Goal: Find specific page/section: Find specific page/section

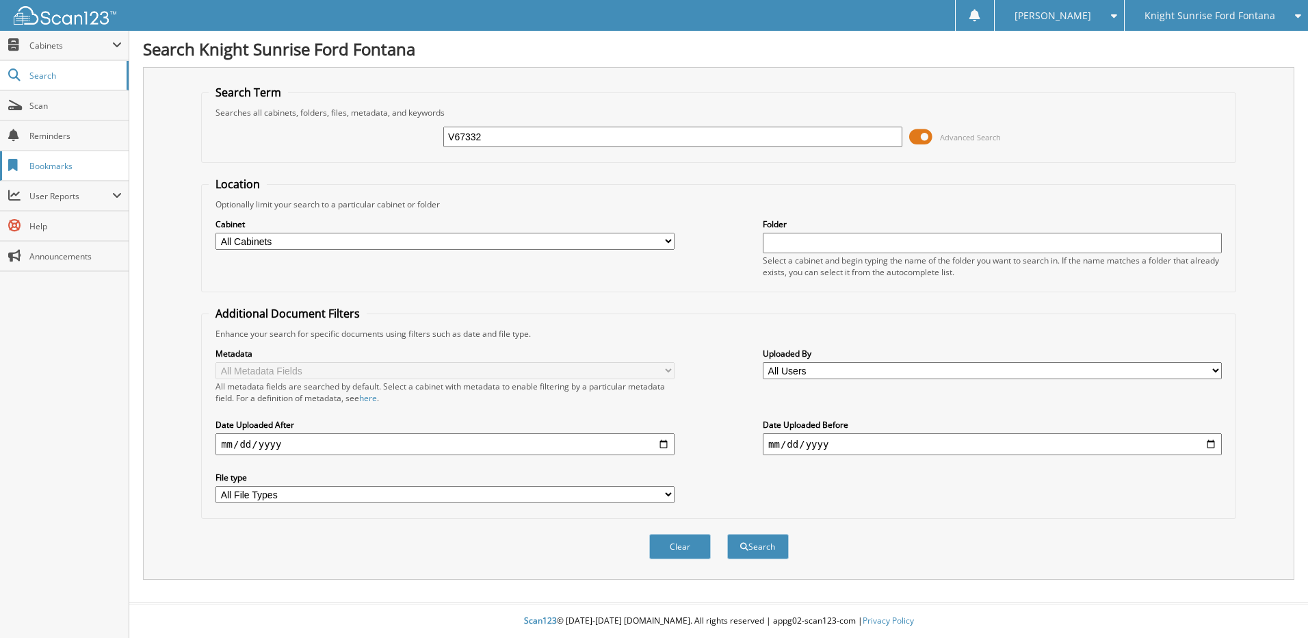
type input "V67332"
click at [727, 534] on button "Search" at bounding box center [758, 546] width 62 height 25
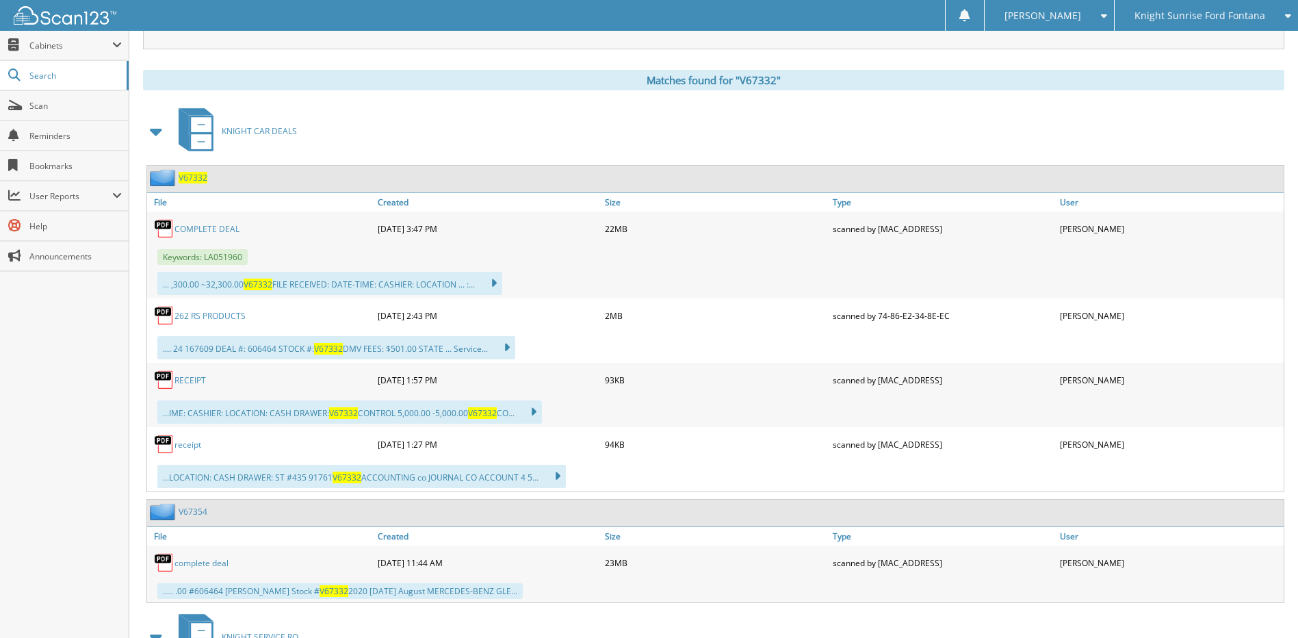
scroll to position [547, 0]
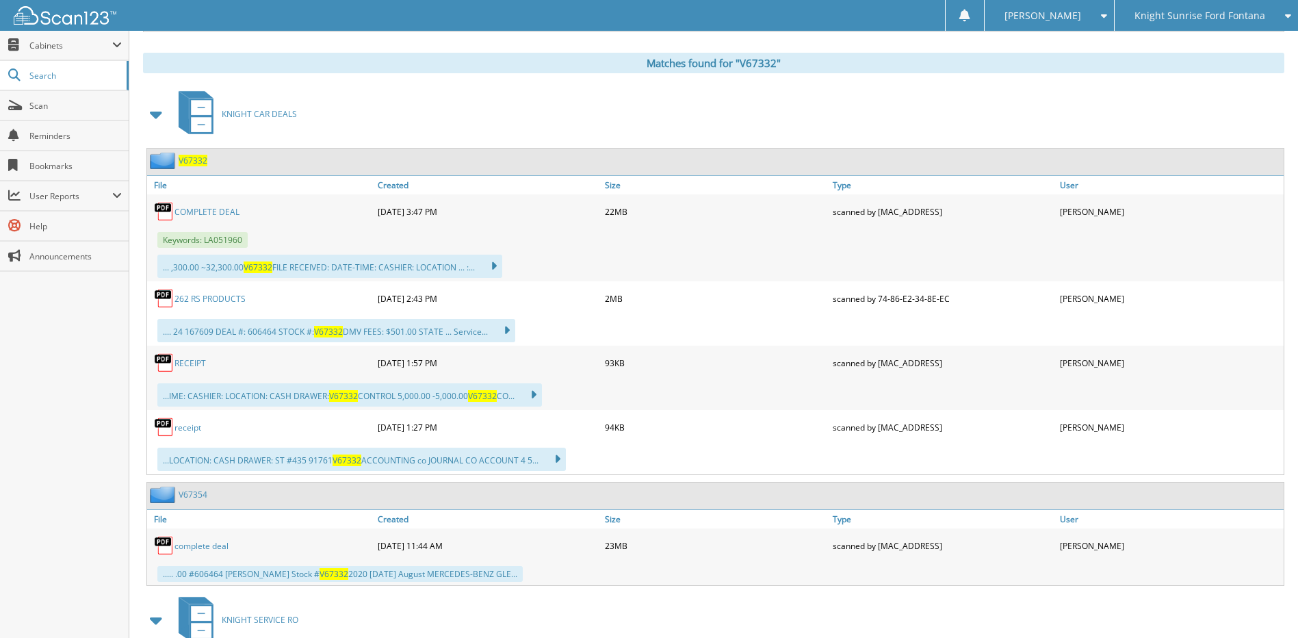
click at [186, 363] on link "RECEIPT" at bounding box center [190, 363] width 31 height 12
click at [188, 431] on link "receipt" at bounding box center [188, 428] width 27 height 12
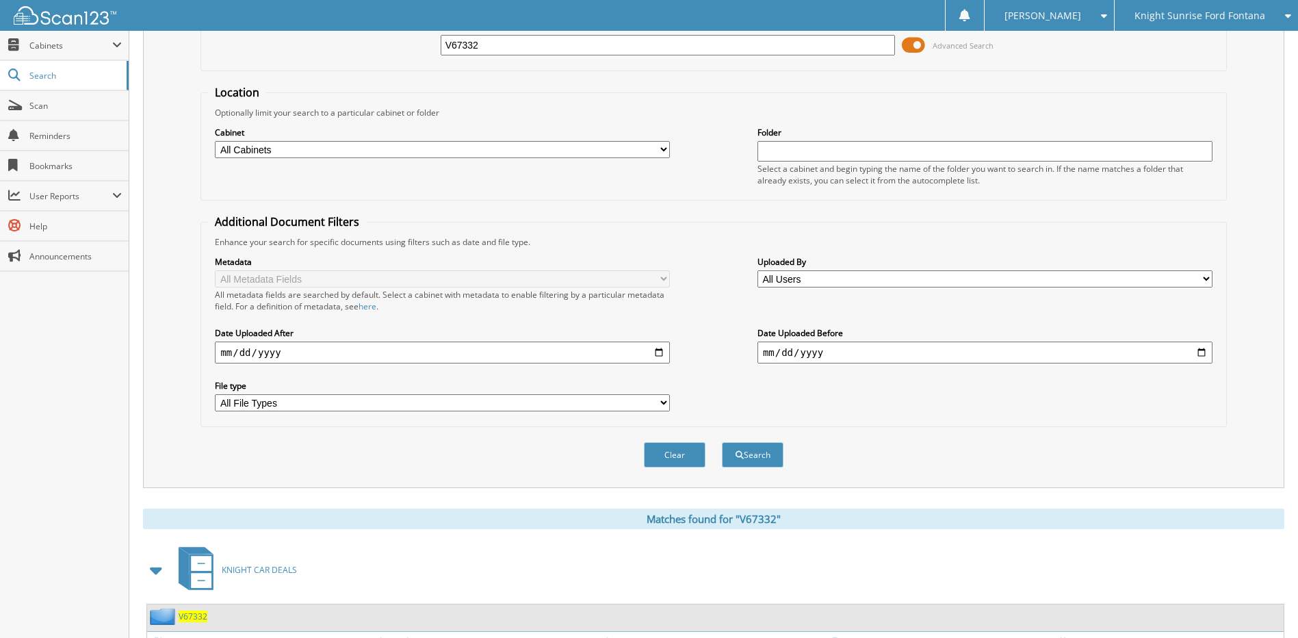
scroll to position [0, 0]
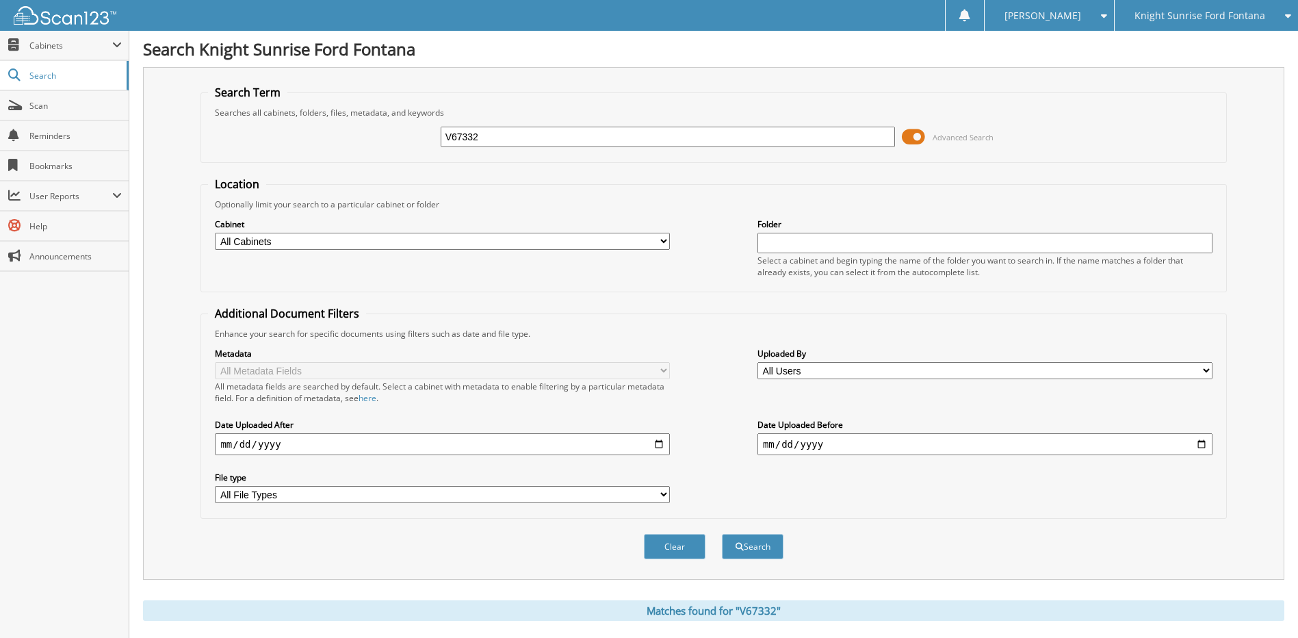
drag, startPoint x: 498, startPoint y: 128, endPoint x: 311, endPoint y: 129, distance: 186.8
click at [311, 129] on div "V67332 Advanced Search" at bounding box center [713, 136] width 1011 height 37
type input "FS1818"
click at [752, 545] on button "Search" at bounding box center [753, 546] width 62 height 25
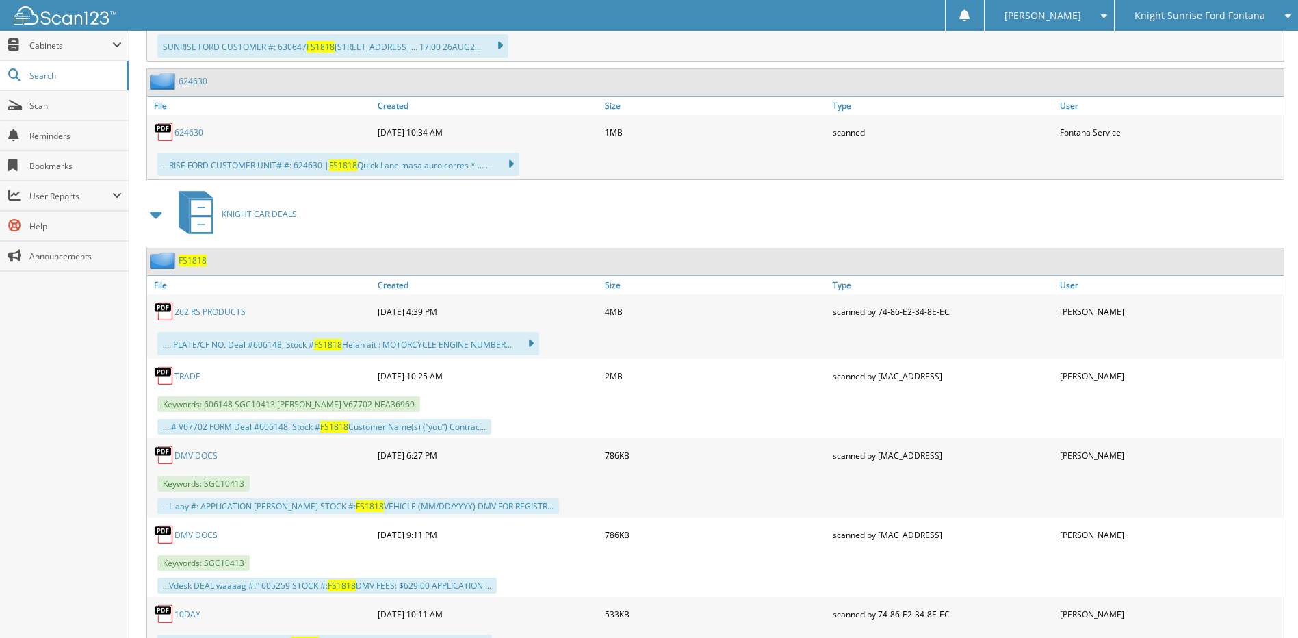
scroll to position [739, 0]
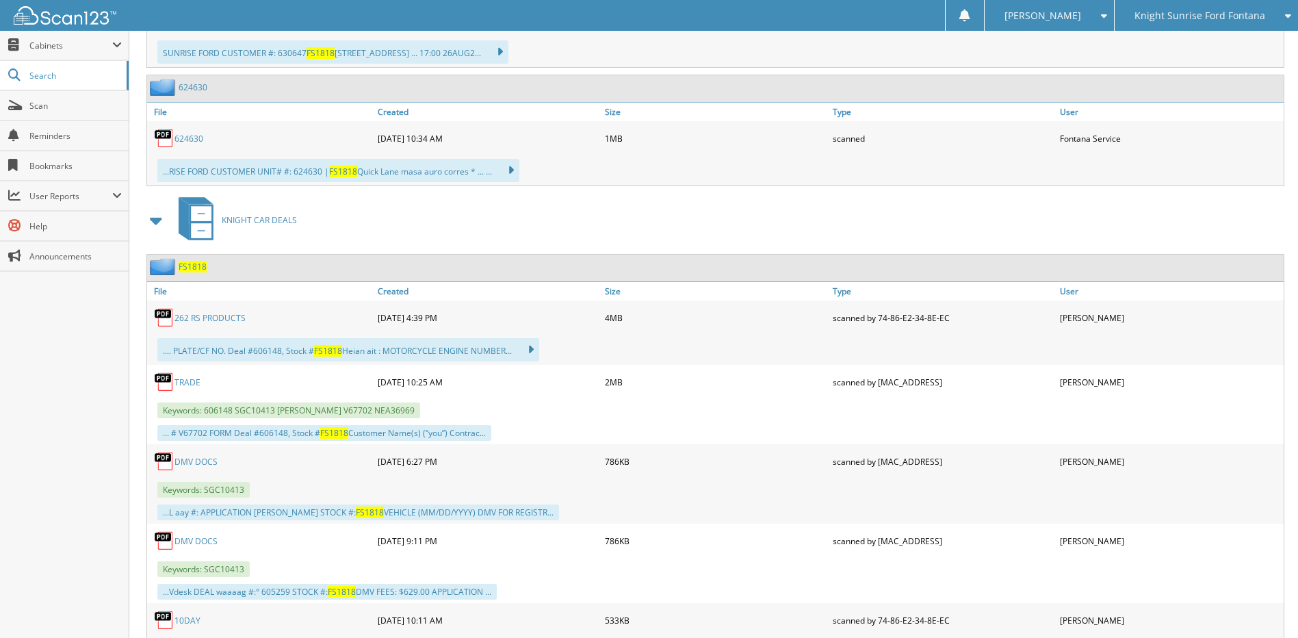
click at [200, 266] on span "FS1818" at bounding box center [193, 267] width 28 height 12
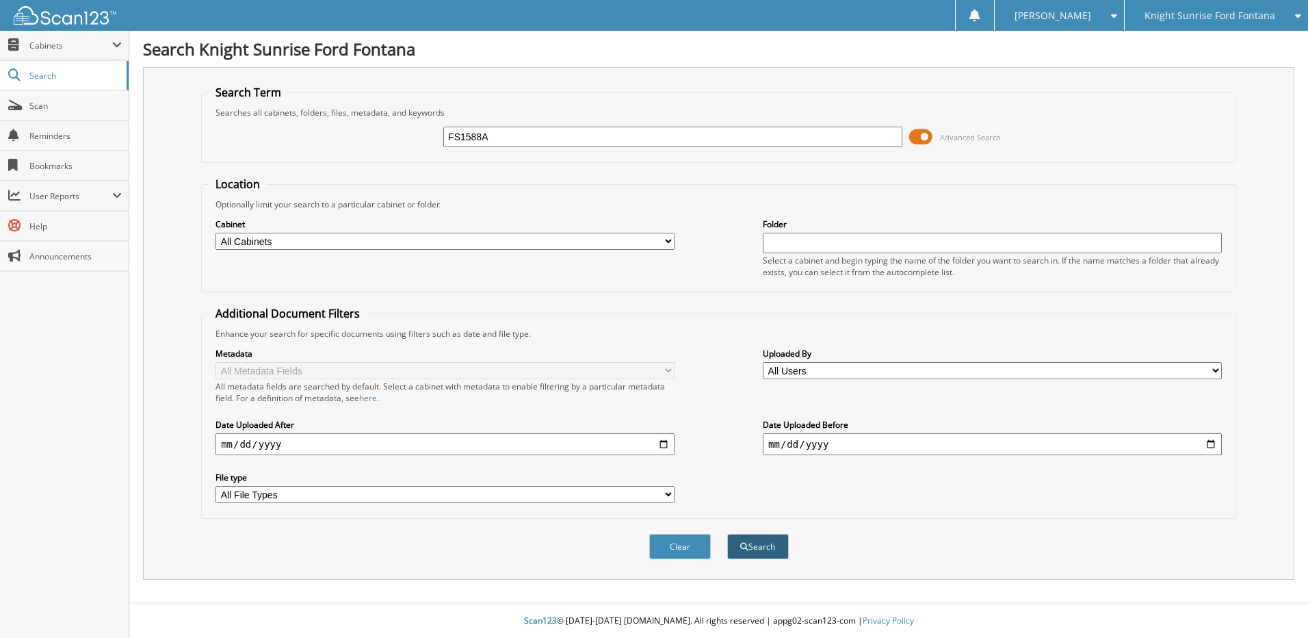
type input "FS1588A"
click at [758, 549] on button "Search" at bounding box center [758, 546] width 62 height 25
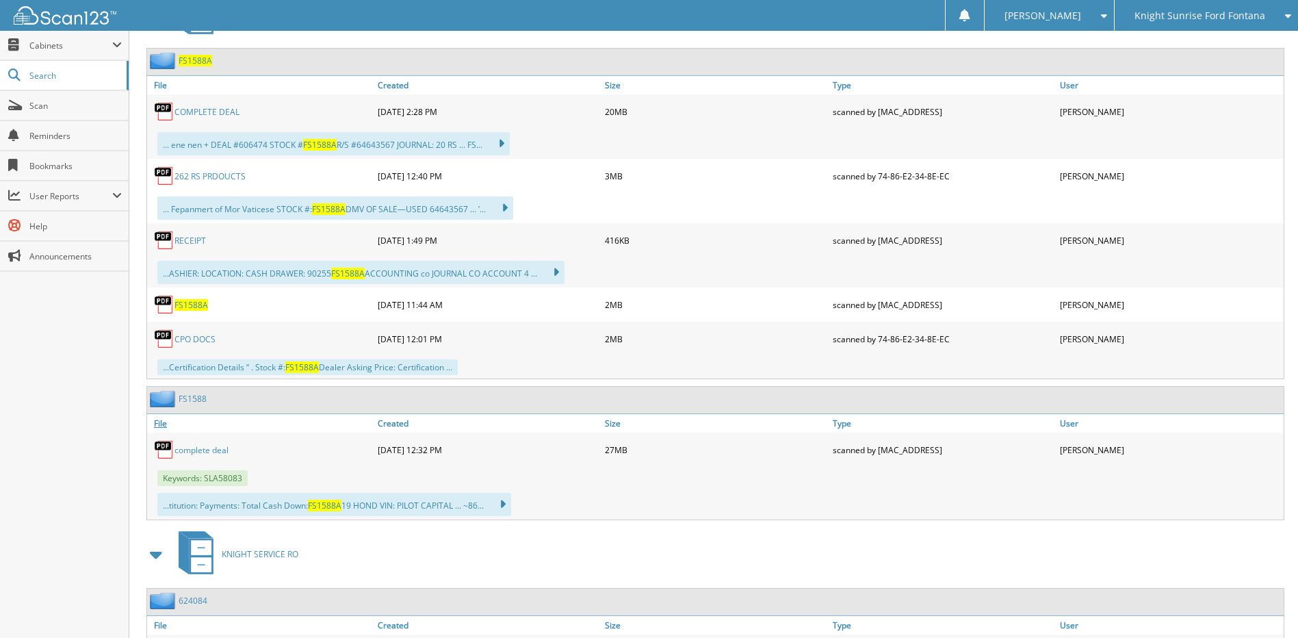
scroll to position [547, 0]
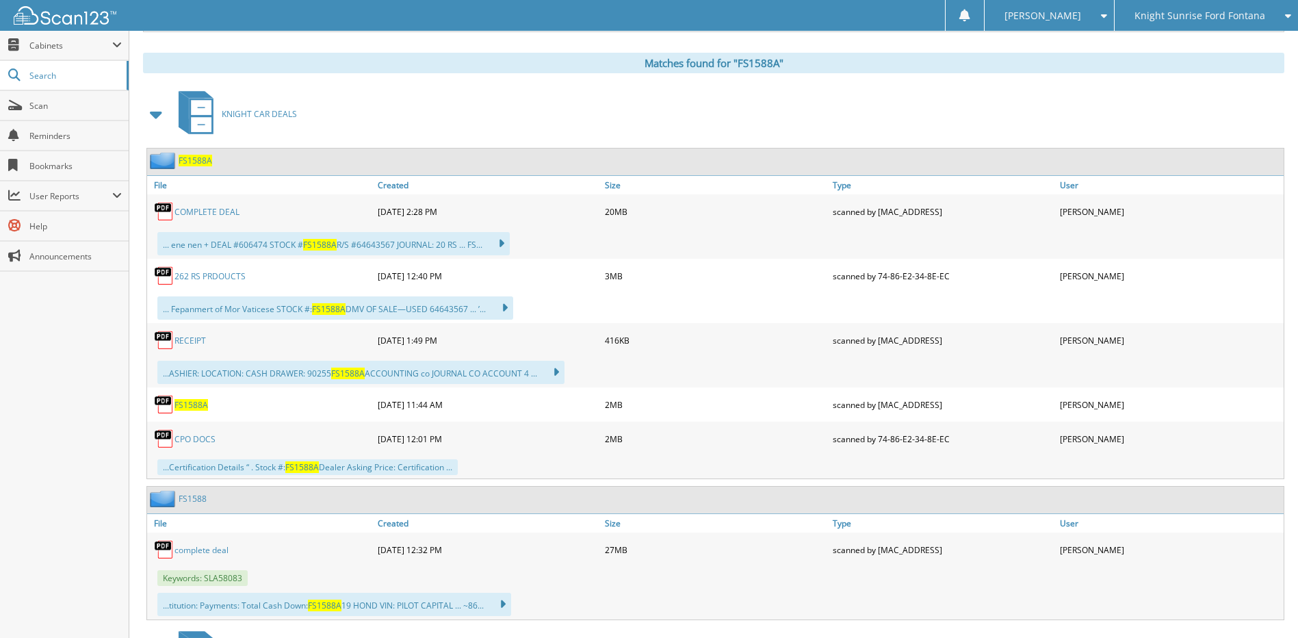
click at [189, 337] on link "RECEIPT" at bounding box center [190, 341] width 31 height 12
